Goal: Check status: Check status

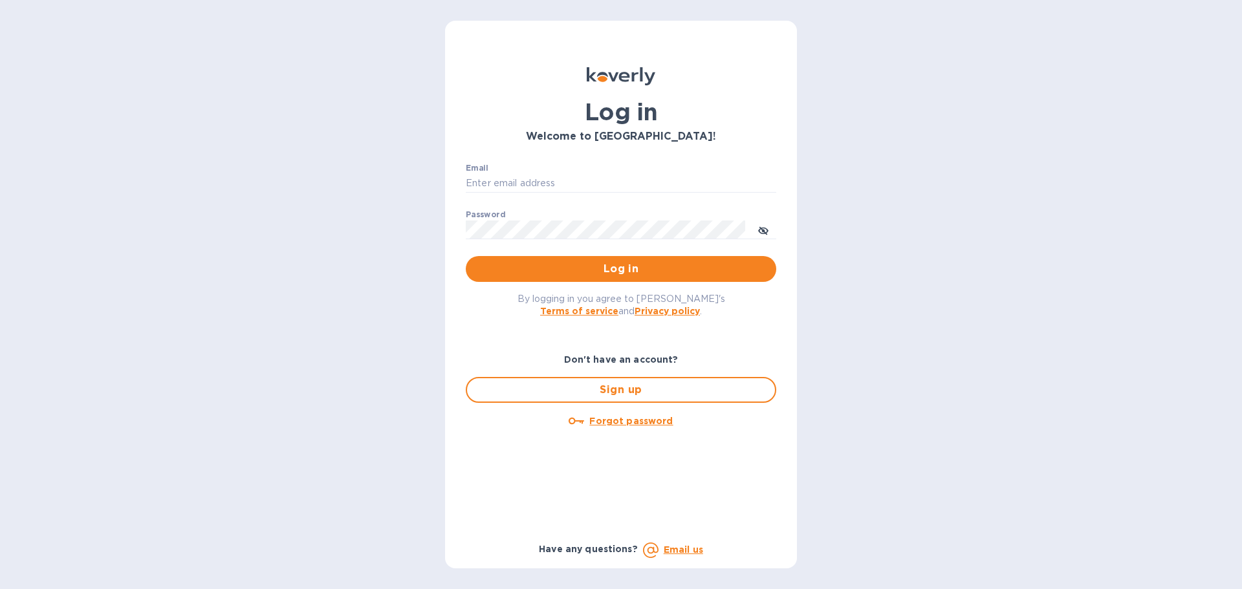
type input "k.locasto@kcarlton.com"
click at [581, 259] on button "Log in" at bounding box center [621, 269] width 310 height 26
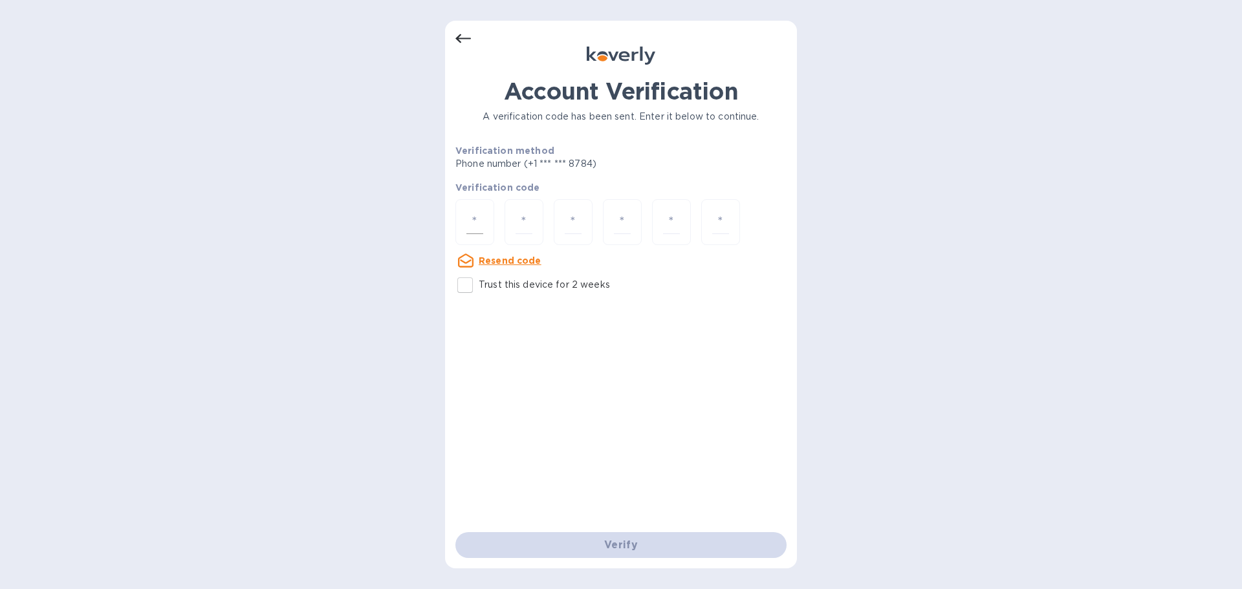
click at [488, 221] on div at bounding box center [474, 222] width 39 height 46
click at [474, 289] on input "Trust this device for 2 weeks" at bounding box center [464, 285] width 27 height 27
checkbox input "true"
click at [481, 213] on input "number" at bounding box center [474, 222] width 17 height 24
type input "1"
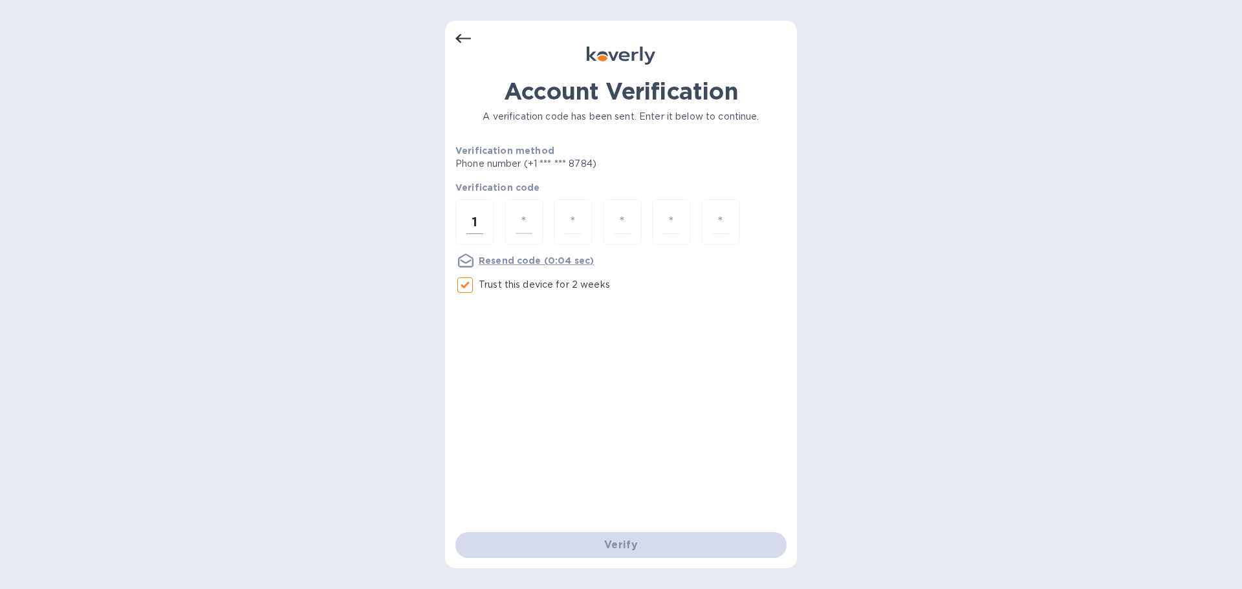
type input "7"
type input "4"
type input "7"
type input "6"
type input "3"
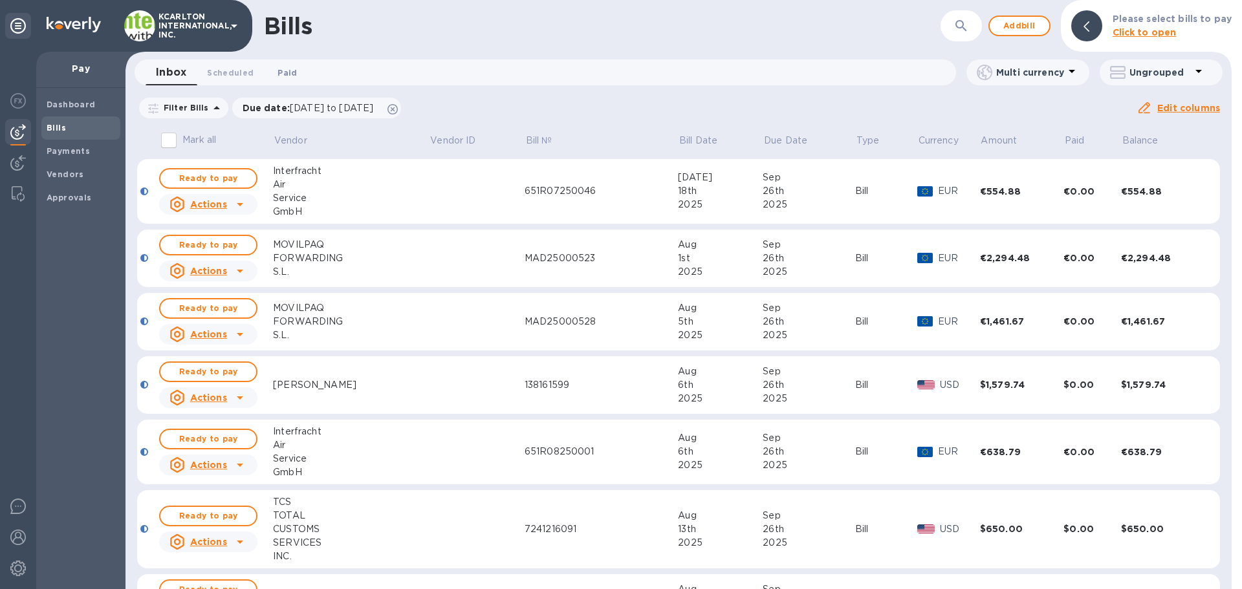
click at [285, 73] on span "Paid 0" at bounding box center [286, 73] width 19 height 14
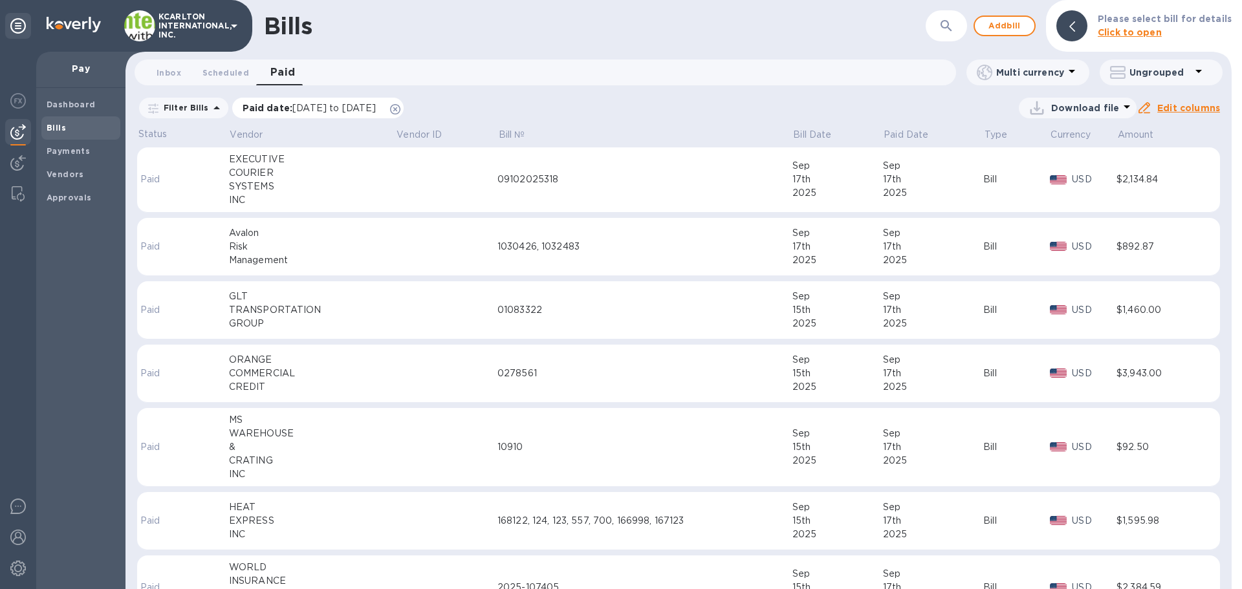
click at [400, 110] on icon at bounding box center [395, 109] width 10 height 10
click at [939, 29] on button "button" at bounding box center [946, 25] width 31 height 31
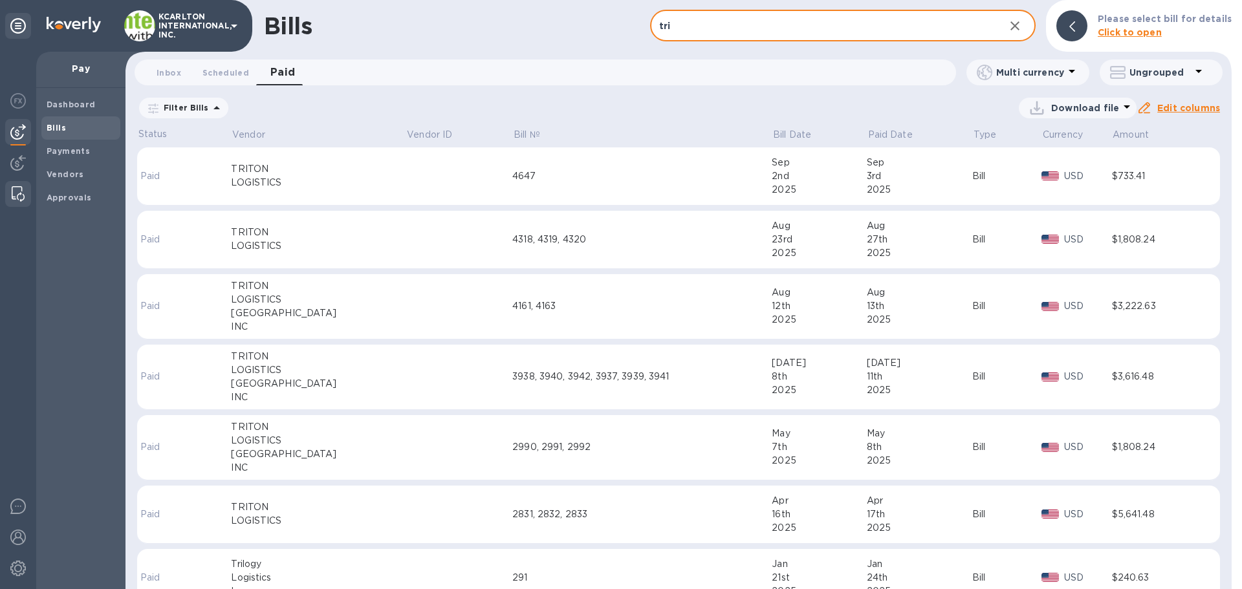
type input "tri"
click at [310, 190] on td "TRITON LOGISTICS" at bounding box center [318, 176] width 175 height 58
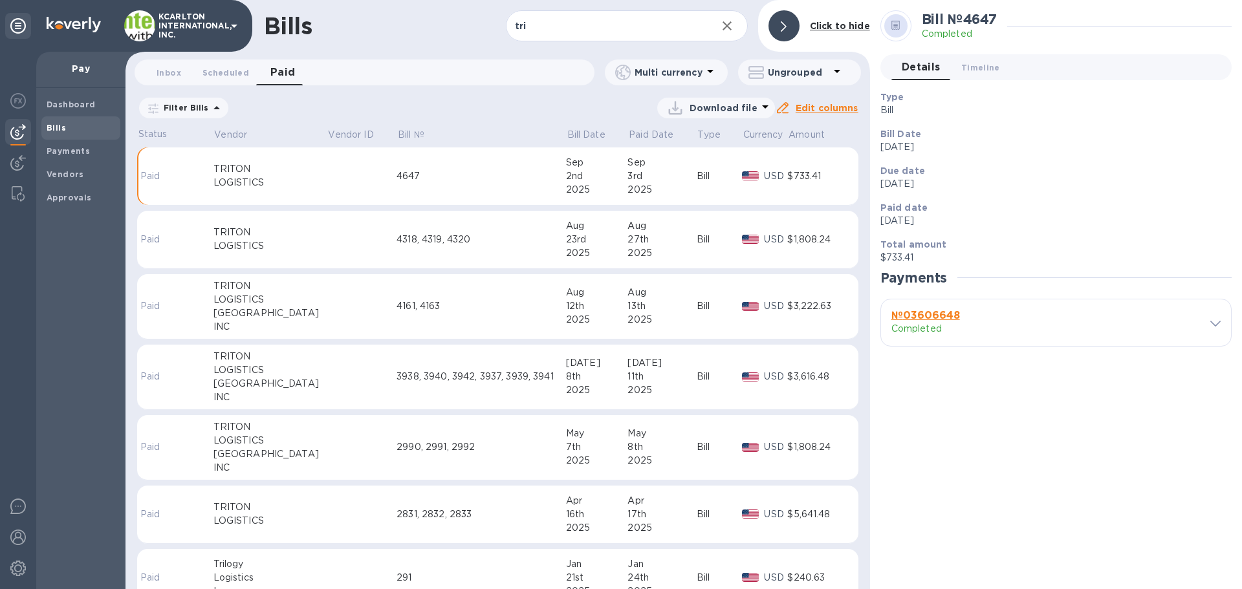
drag, startPoint x: 892, startPoint y: 184, endPoint x: 926, endPoint y: 184, distance: 33.6
click at [926, 184] on p "[DATE]" at bounding box center [1050, 184] width 341 height 14
click at [898, 206] on b "Paid date" at bounding box center [903, 207] width 47 height 10
drag, startPoint x: 909, startPoint y: 222, endPoint x: 932, endPoint y: 222, distance: 22.6
click at [932, 222] on p "[DATE]" at bounding box center [1050, 221] width 341 height 14
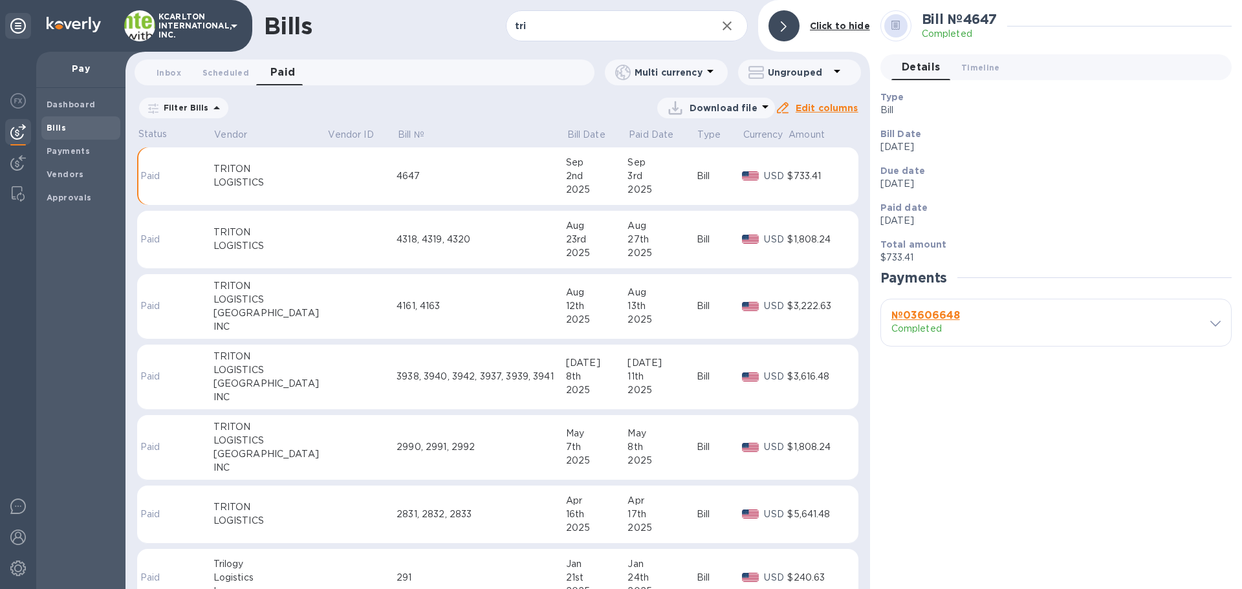
click at [932, 222] on p "[DATE]" at bounding box center [1050, 221] width 341 height 14
drag, startPoint x: 891, startPoint y: 142, endPoint x: 929, endPoint y: 143, distance: 37.5
click at [929, 143] on p "[DATE]" at bounding box center [1050, 147] width 341 height 14
click at [929, 144] on p "[DATE]" at bounding box center [1050, 147] width 341 height 14
click at [1213, 323] on icon at bounding box center [1215, 324] width 10 height 6
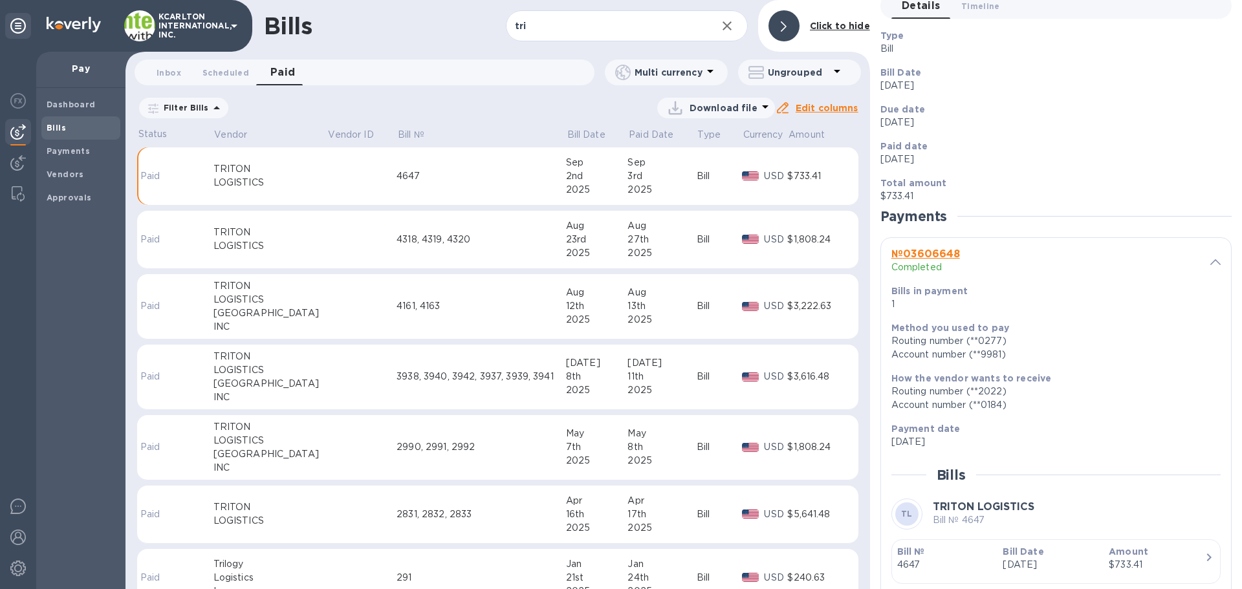
scroll to position [126, 0]
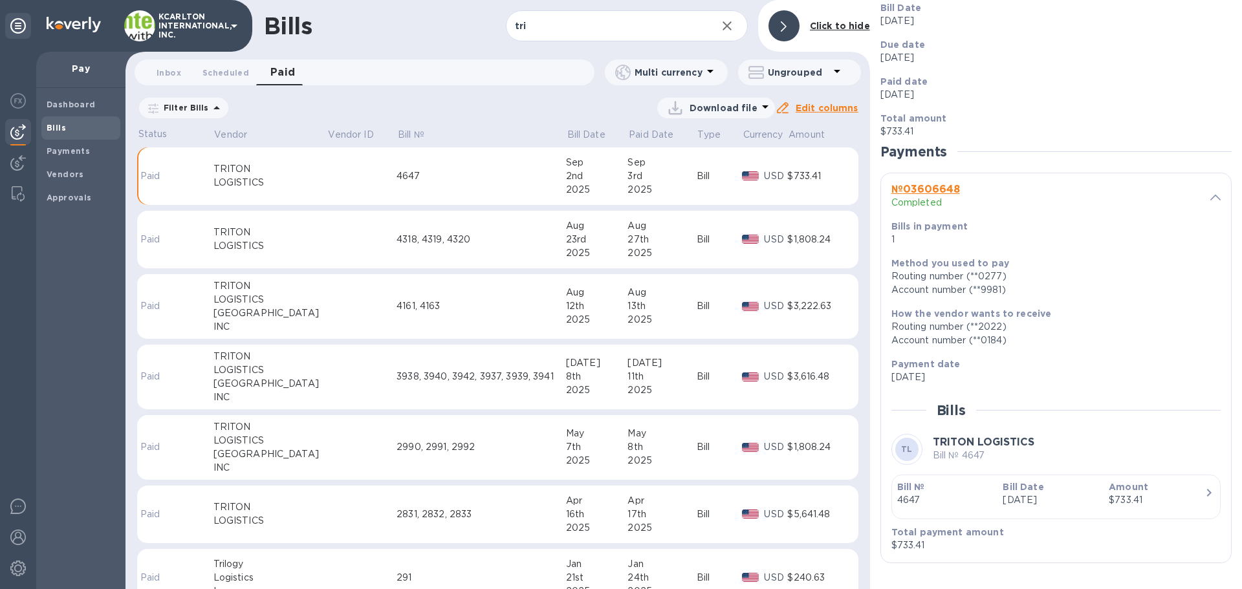
click at [396, 251] on td "4318, 4319, 4320" at bounding box center [480, 240] width 169 height 58
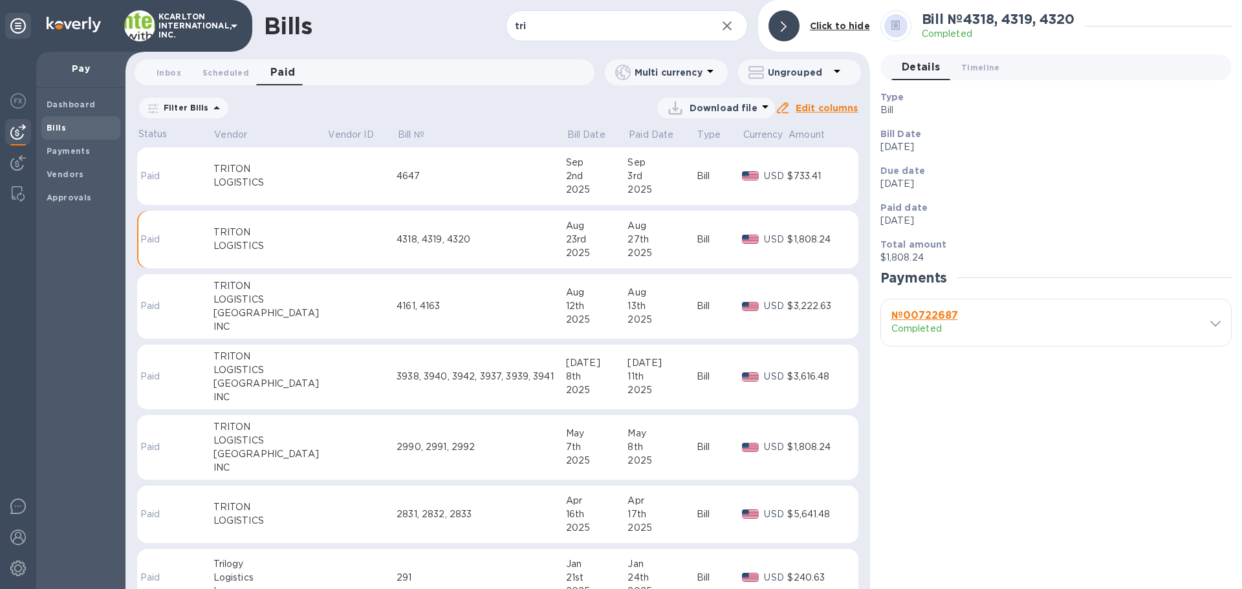
click at [1217, 329] on span at bounding box center [1215, 323] width 10 height 12
